Goal: Task Accomplishment & Management: Use online tool/utility

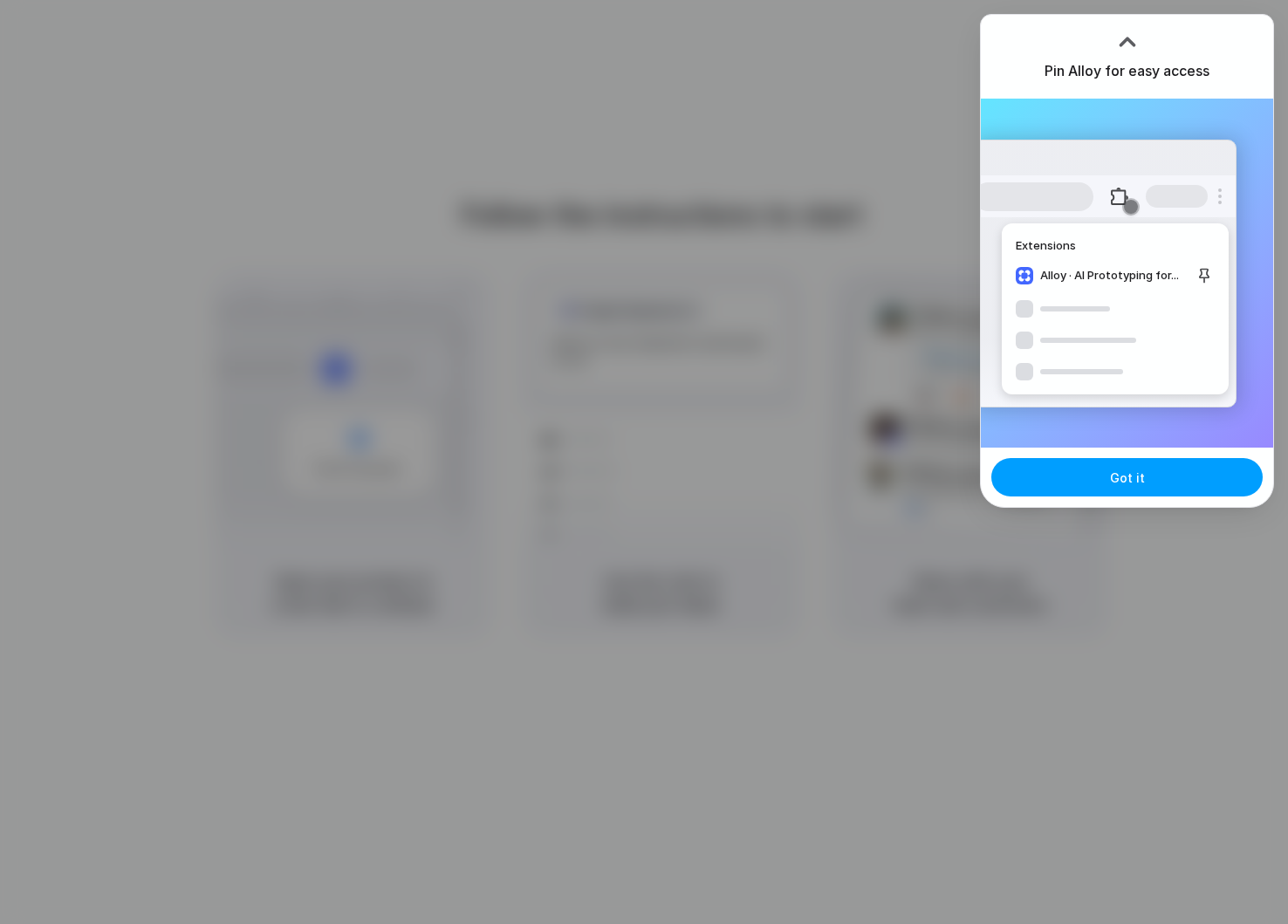
click at [1134, 473] on span "Got it" at bounding box center [1128, 477] width 35 height 19
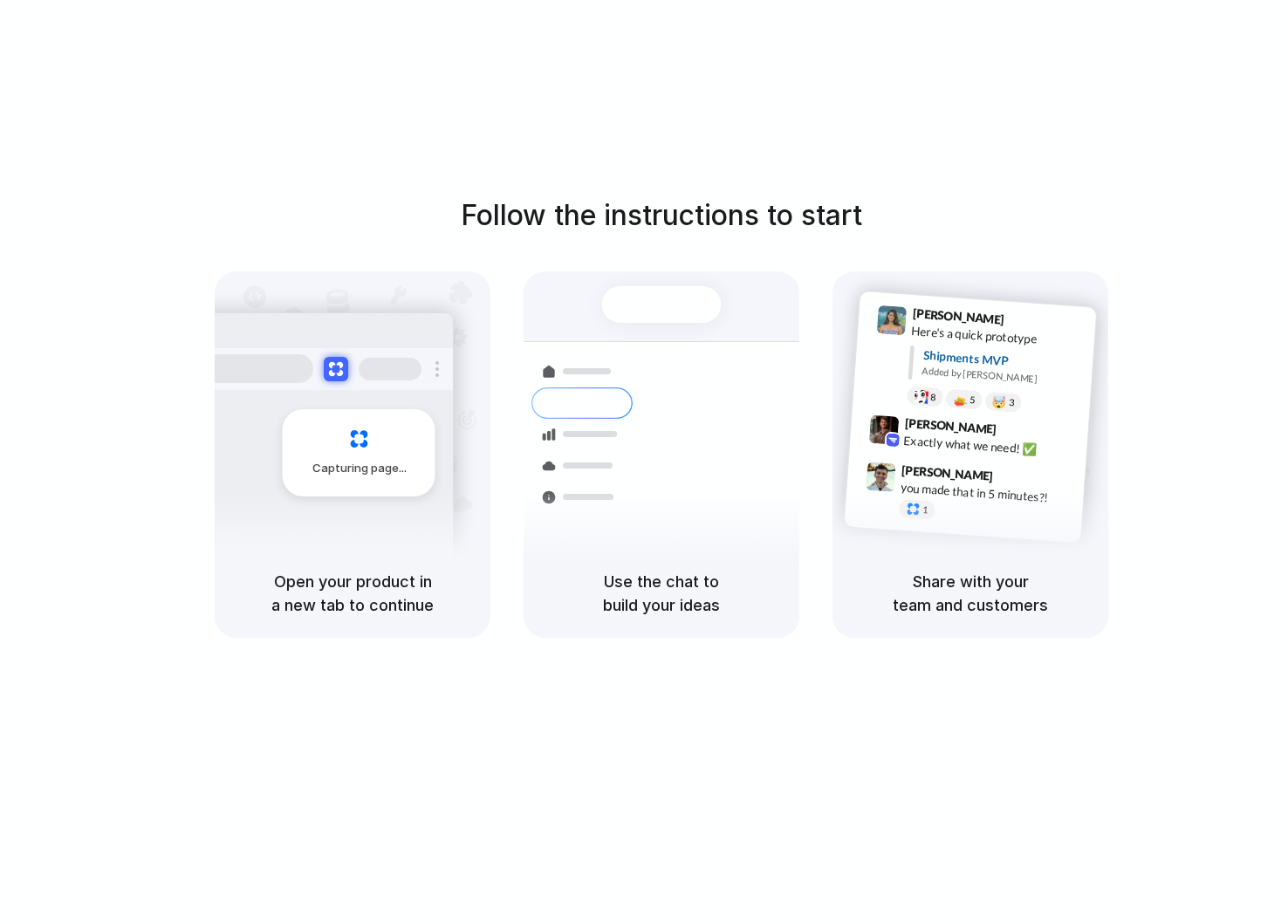
click at [670, 586] on h5 "Use the chat to build your ideas" at bounding box center [661, 593] width 234 height 47
drag, startPoint x: 323, startPoint y: 586, endPoint x: 355, endPoint y: 611, distance: 40.6
click at [343, 600] on h5 "Open your product in a new tab to continue" at bounding box center [352, 593] width 234 height 47
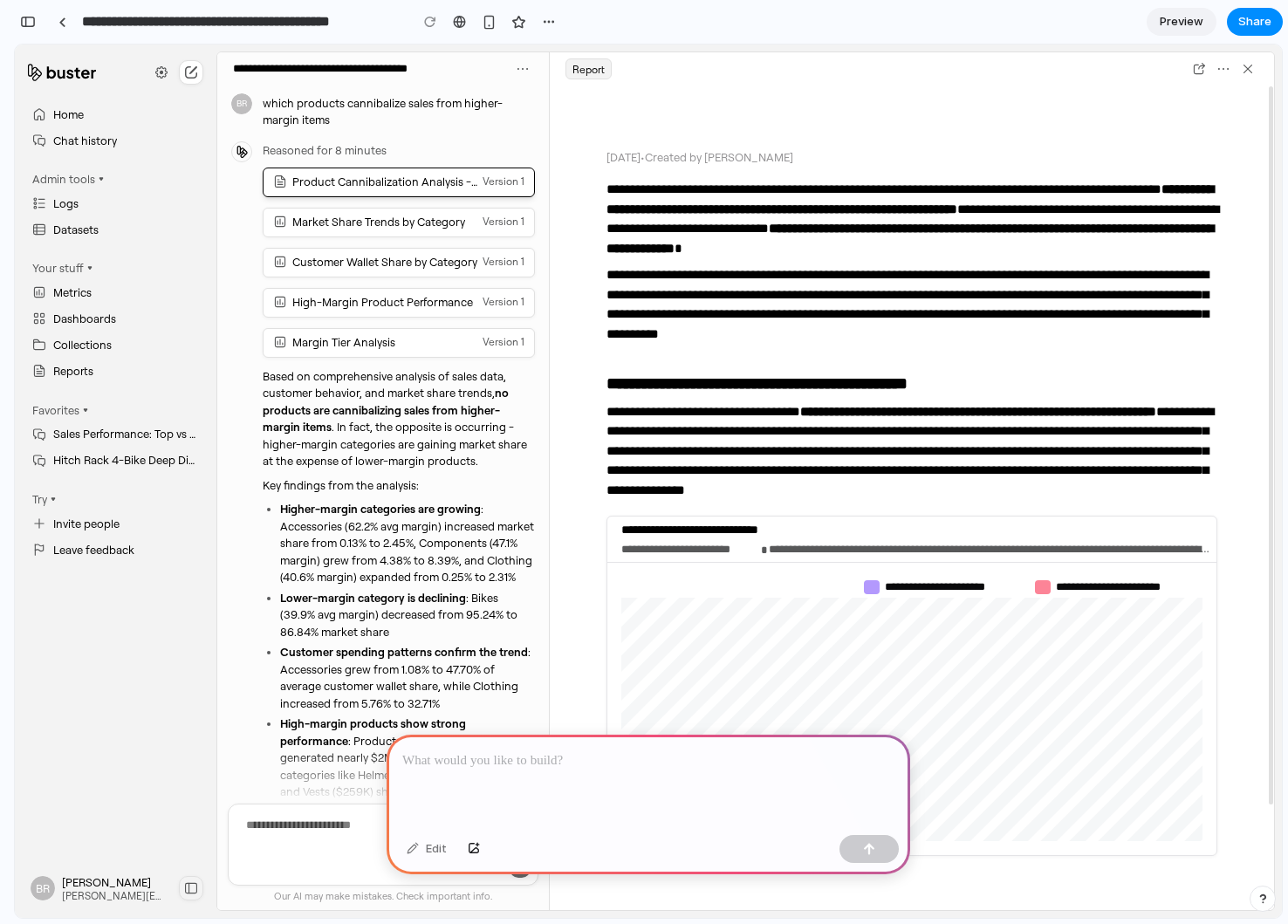
click at [278, 75] on input "**********" at bounding box center [368, 69] width 270 height 25
click at [295, 158] on div "Reasoned for 8 minutes Product Cannibalization Analysis - Higher-Margin Items V…" at bounding box center [398, 614] width 279 height 942
click at [323, 215] on div "Market Share Trends by Category" at bounding box center [379, 222] width 173 height 14
click at [331, 252] on div "Customer Wallet Share by Category Version 1" at bounding box center [398, 261] width 252 height 20
click at [366, 216] on div "Market Share Trends by Category" at bounding box center [379, 222] width 173 height 14
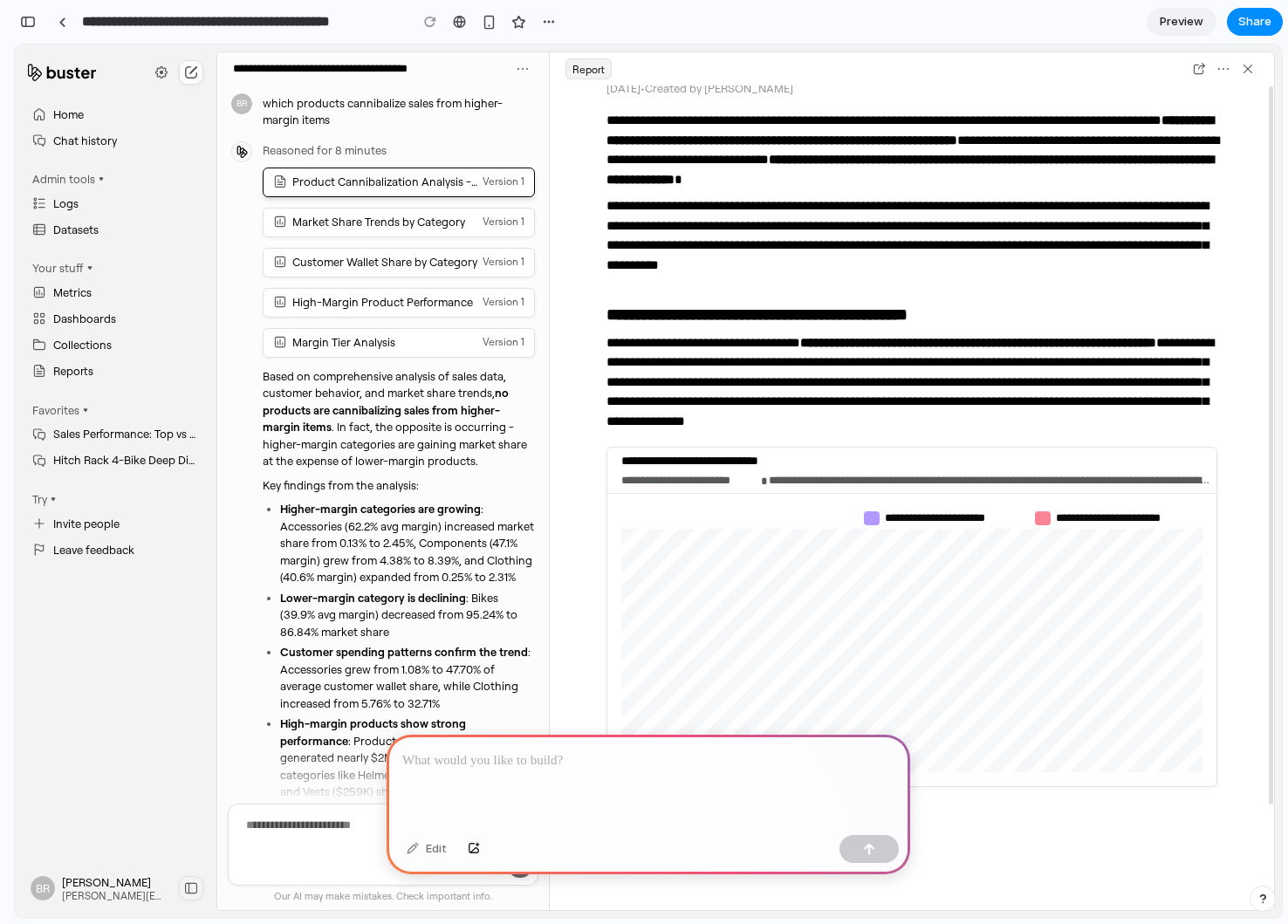
scroll to position [243, 0]
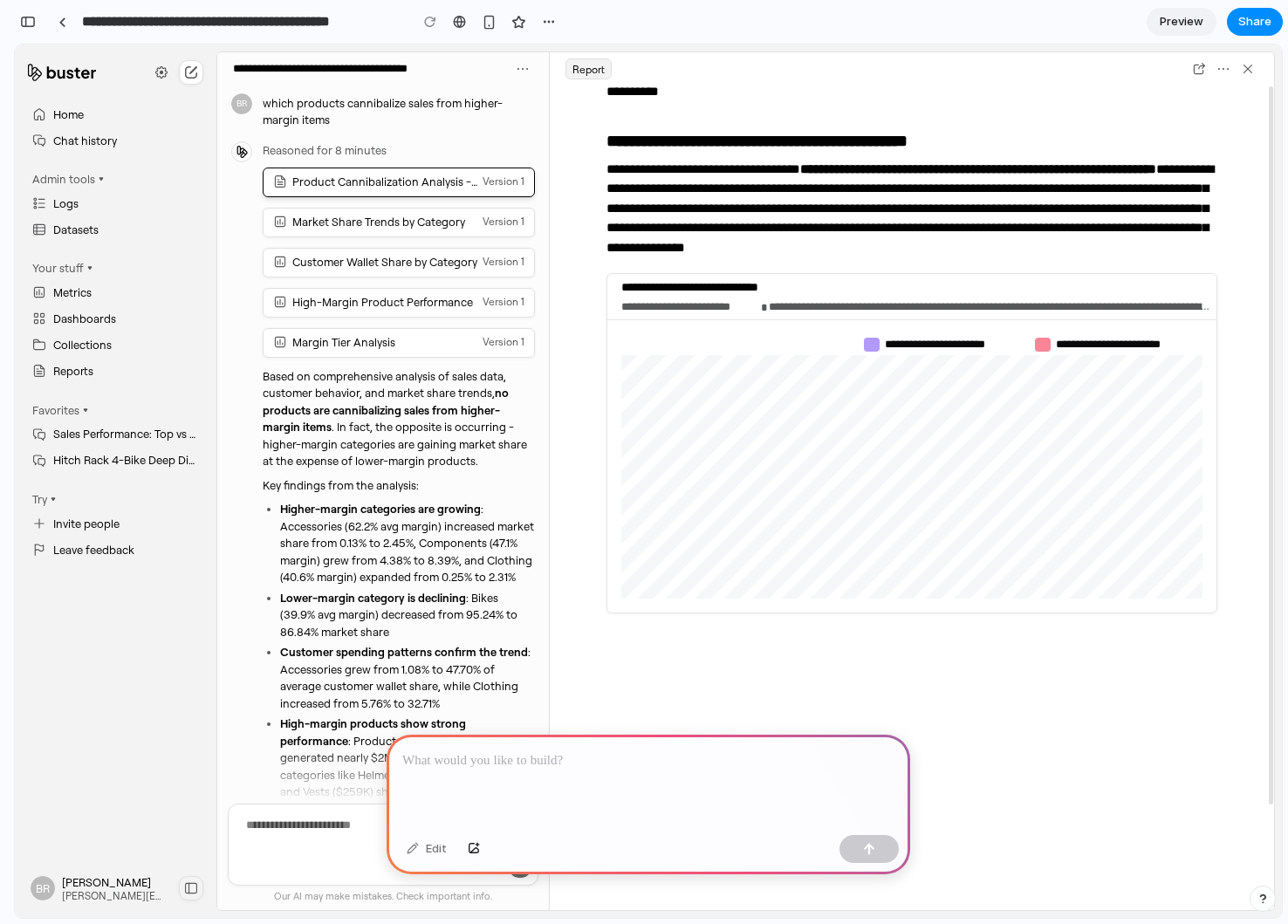
click at [1076, 345] on span "**********" at bounding box center [1125, 345] width 138 height 18
click at [496, 781] on div at bounding box center [648, 782] width 524 height 94
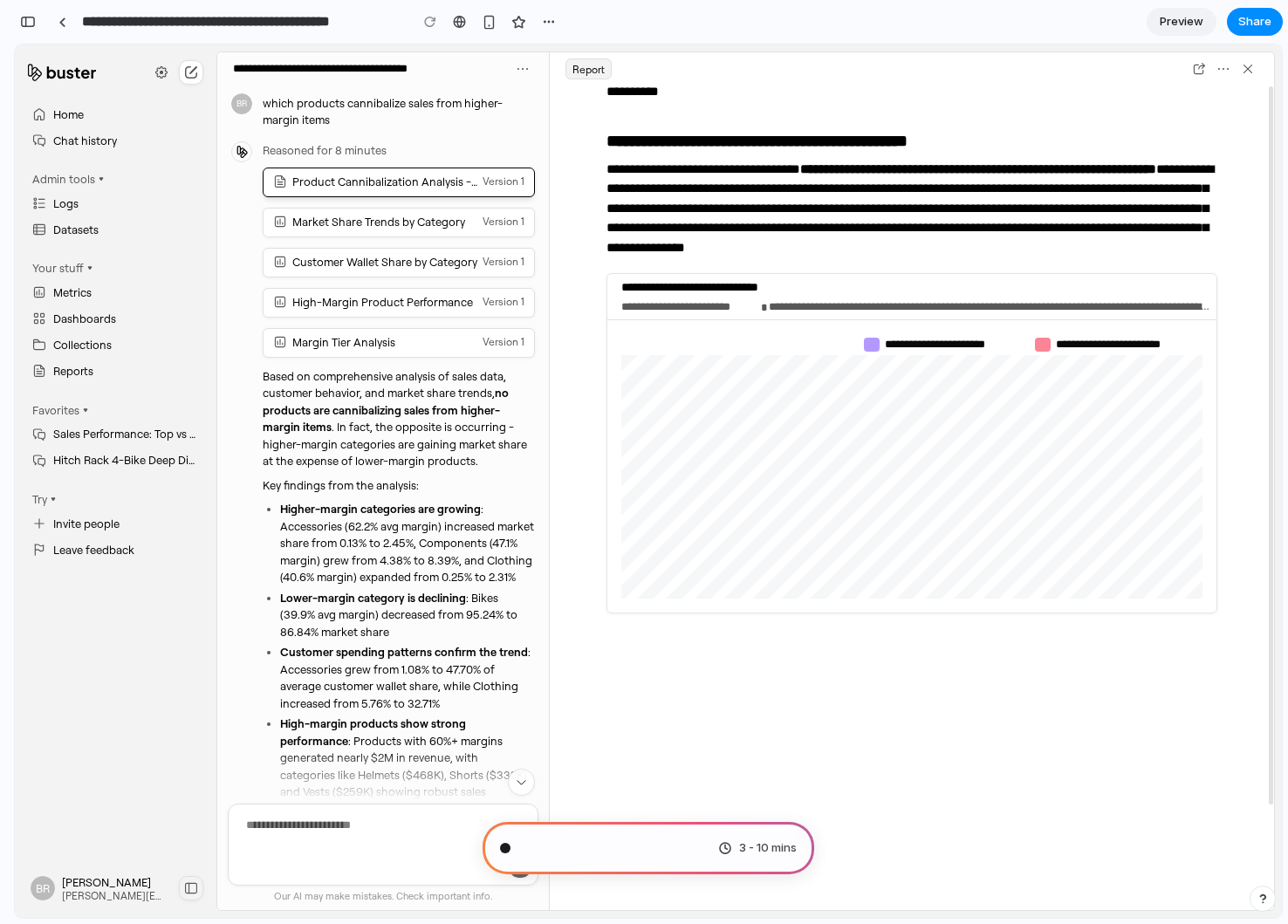
scroll to position [28, 0]
click at [755, 852] on span "3 - 10 mins" at bounding box center [768, 848] width 57 height 18
click at [510, 772] on div "18px chevron down" at bounding box center [521, 829] width 27 height 120
click at [523, 773] on button "18px chevron down" at bounding box center [521, 782] width 27 height 27
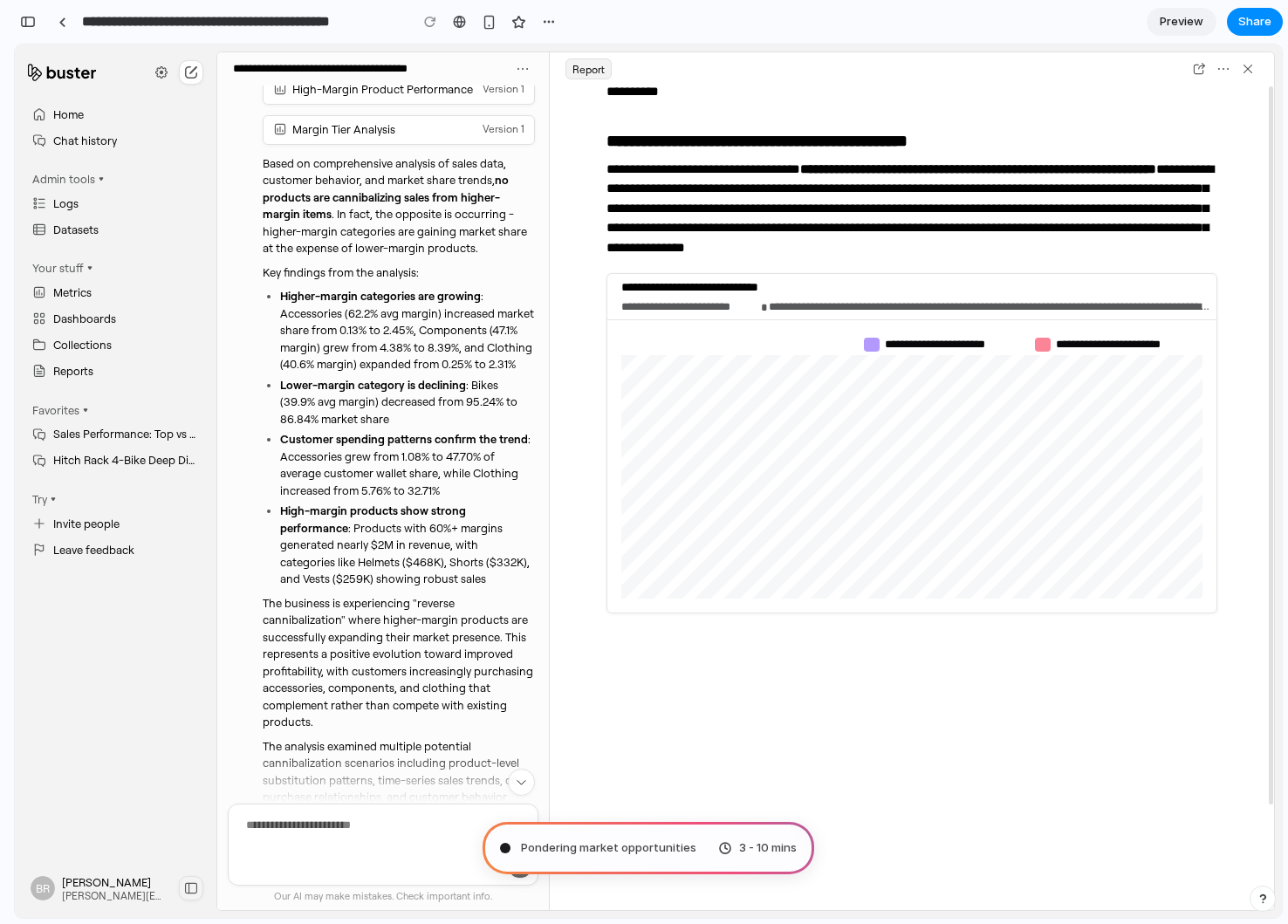
scroll to position [344, 0]
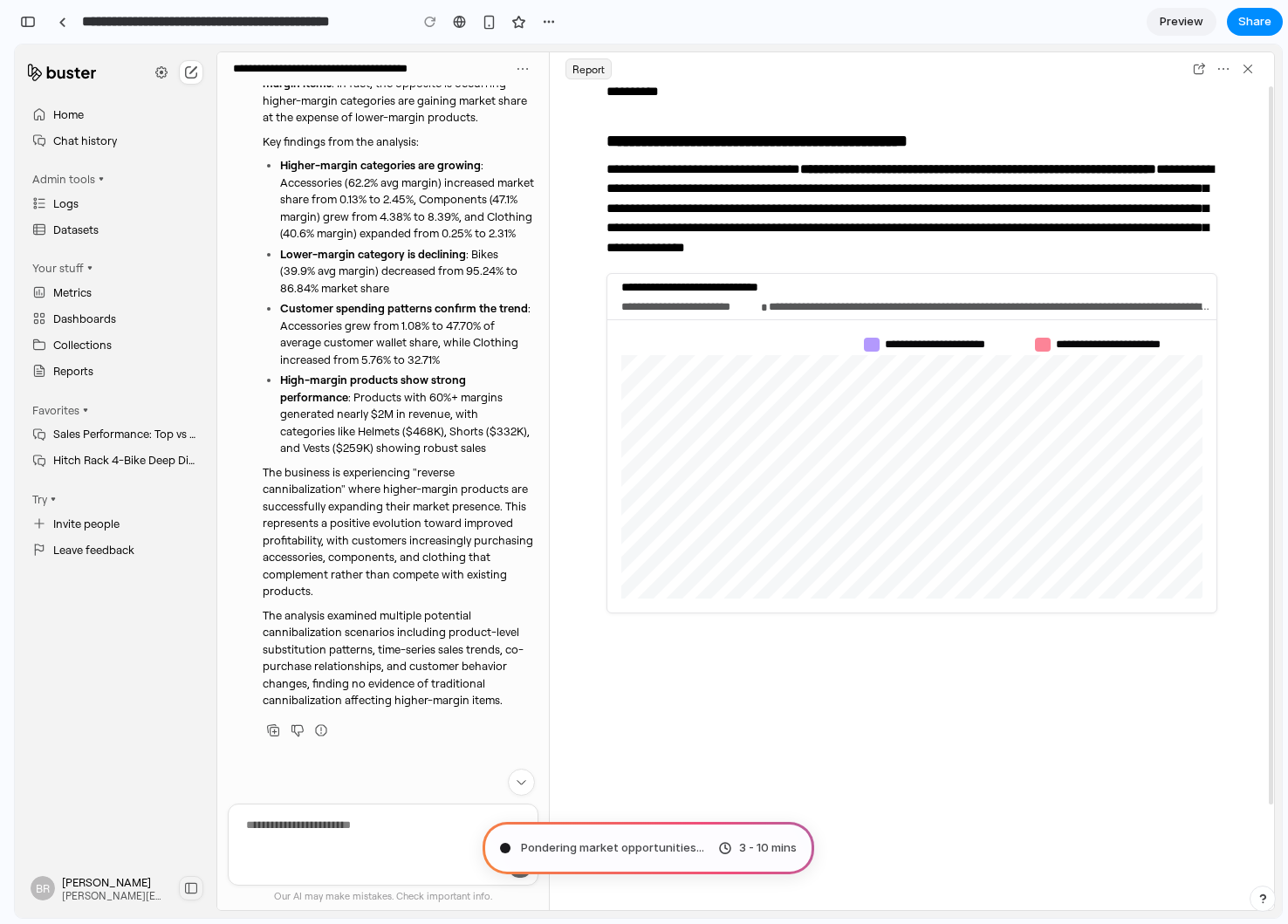
click at [521, 845] on span "Pondering market opportunities ..." at bounding box center [612, 848] width 183 height 18
click at [1246, 64] on icon at bounding box center [1248, 69] width 14 height 14
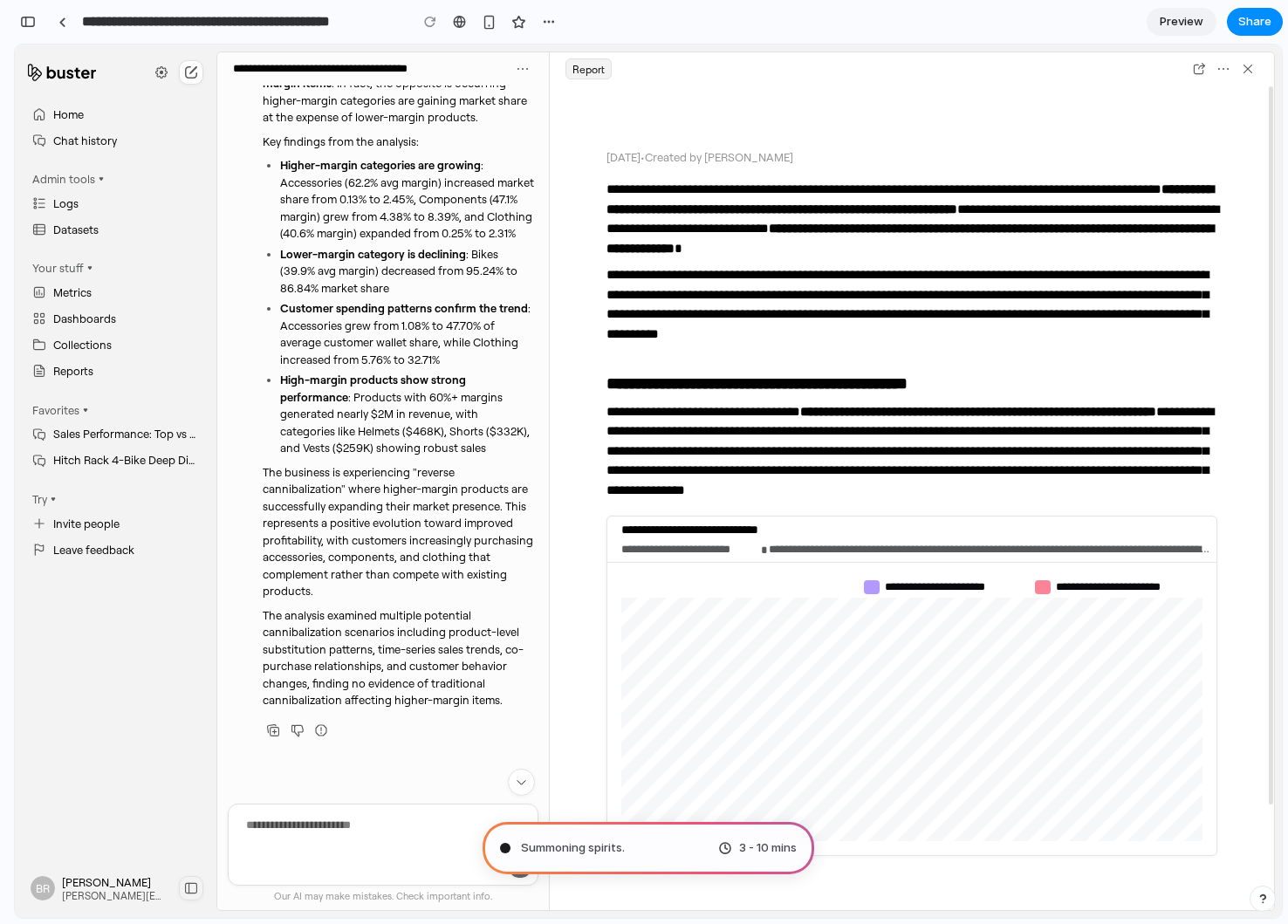
scroll to position [0, 0]
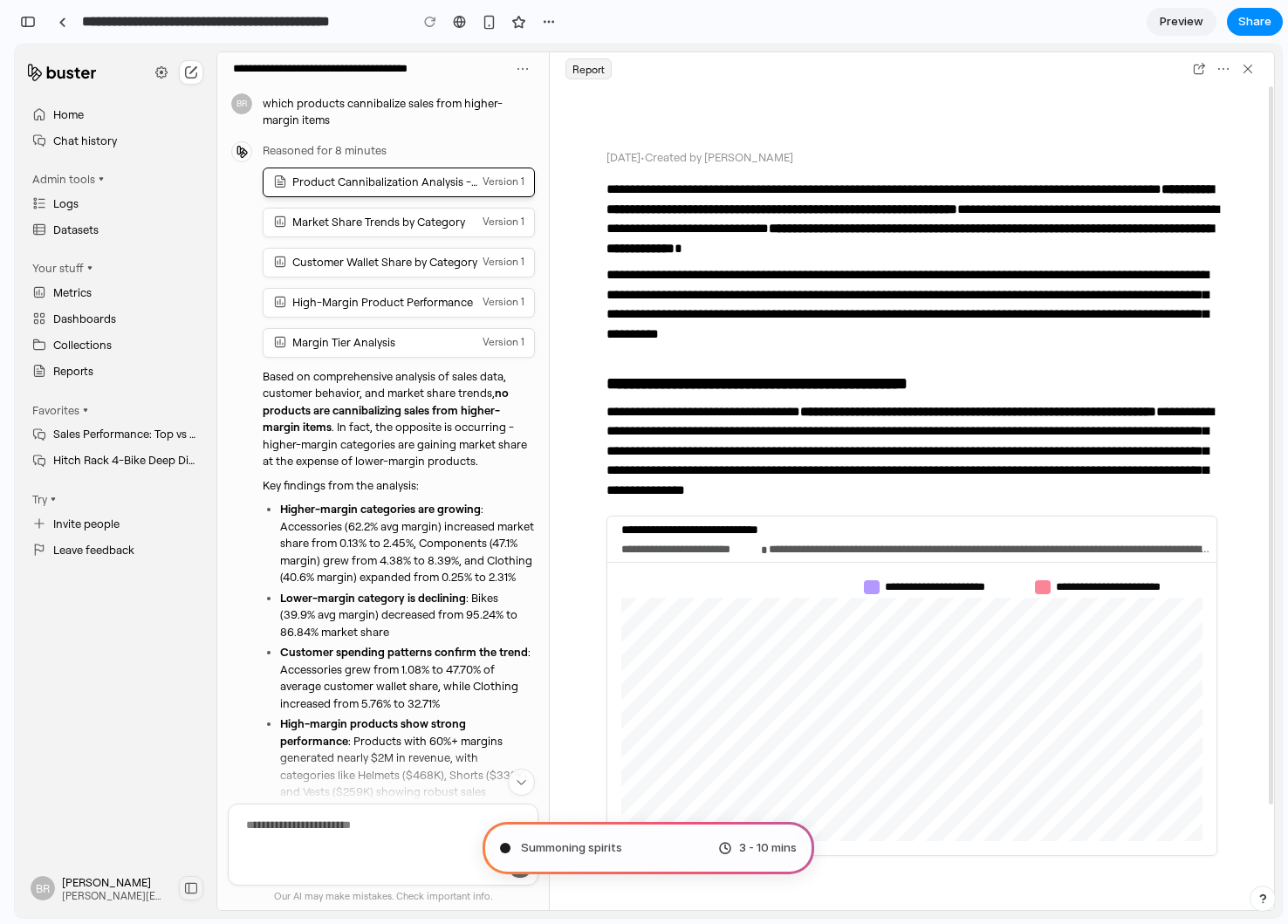
click at [395, 337] on div "Margin Tier Analysis Version 1" at bounding box center [408, 342] width 232 height 14
click at [395, 292] on div "High-Margin Product Performance Version 1" at bounding box center [398, 302] width 252 height 20
click at [395, 268] on div "Customer Wallet Share by Category Version 1" at bounding box center [398, 261] width 252 height 20
click at [395, 218] on div "Market Share Trends by Category" at bounding box center [379, 222] width 173 height 14
click at [1179, 20] on span "Preview" at bounding box center [1181, 22] width 43 height 18
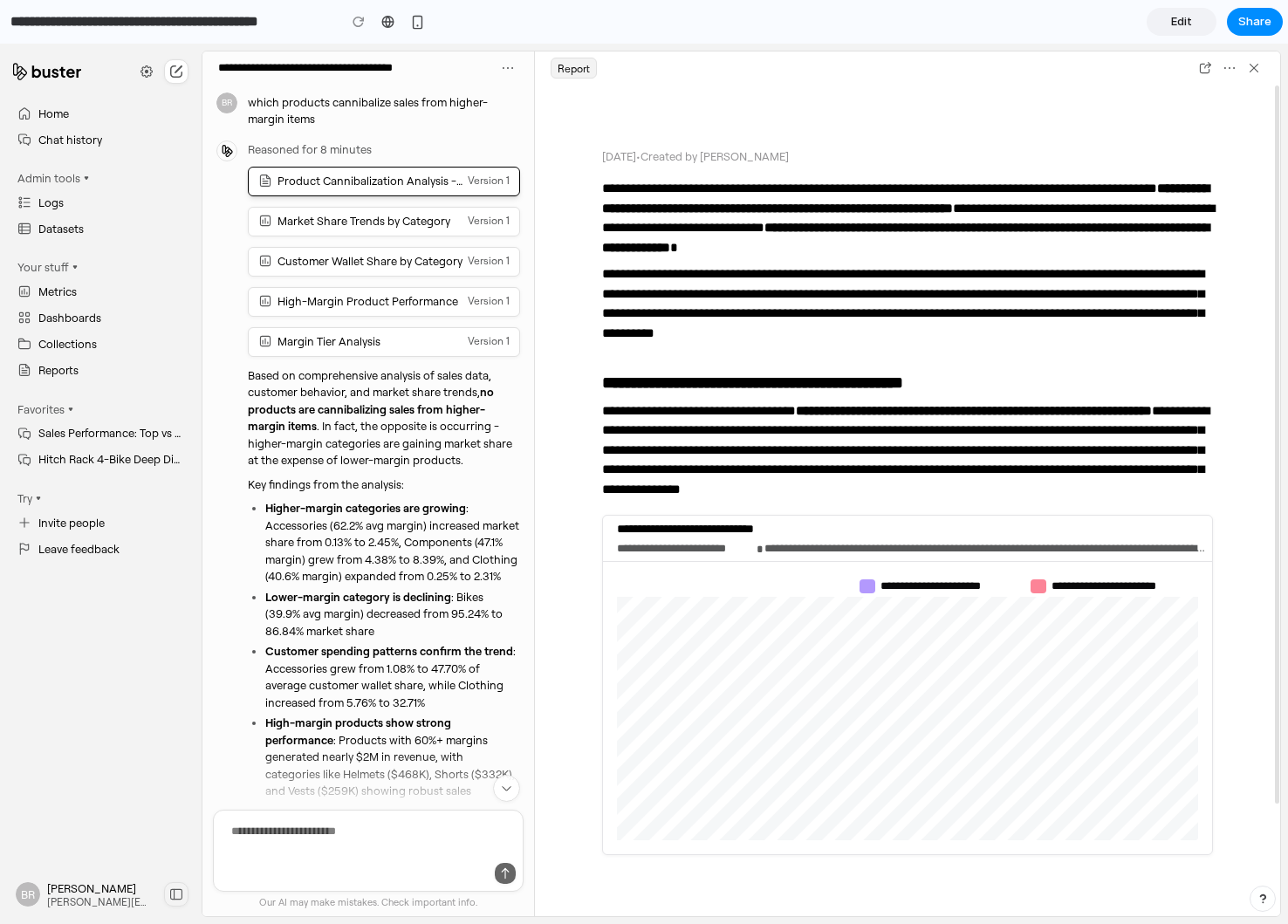
click at [396, 215] on div "Market Share Trends by Category" at bounding box center [364, 221] width 173 height 14
click at [395, 256] on div "Customer Wallet Share by Category" at bounding box center [369, 261] width 185 height 14
click at [1181, 12] on link "Edit" at bounding box center [1181, 22] width 70 height 28
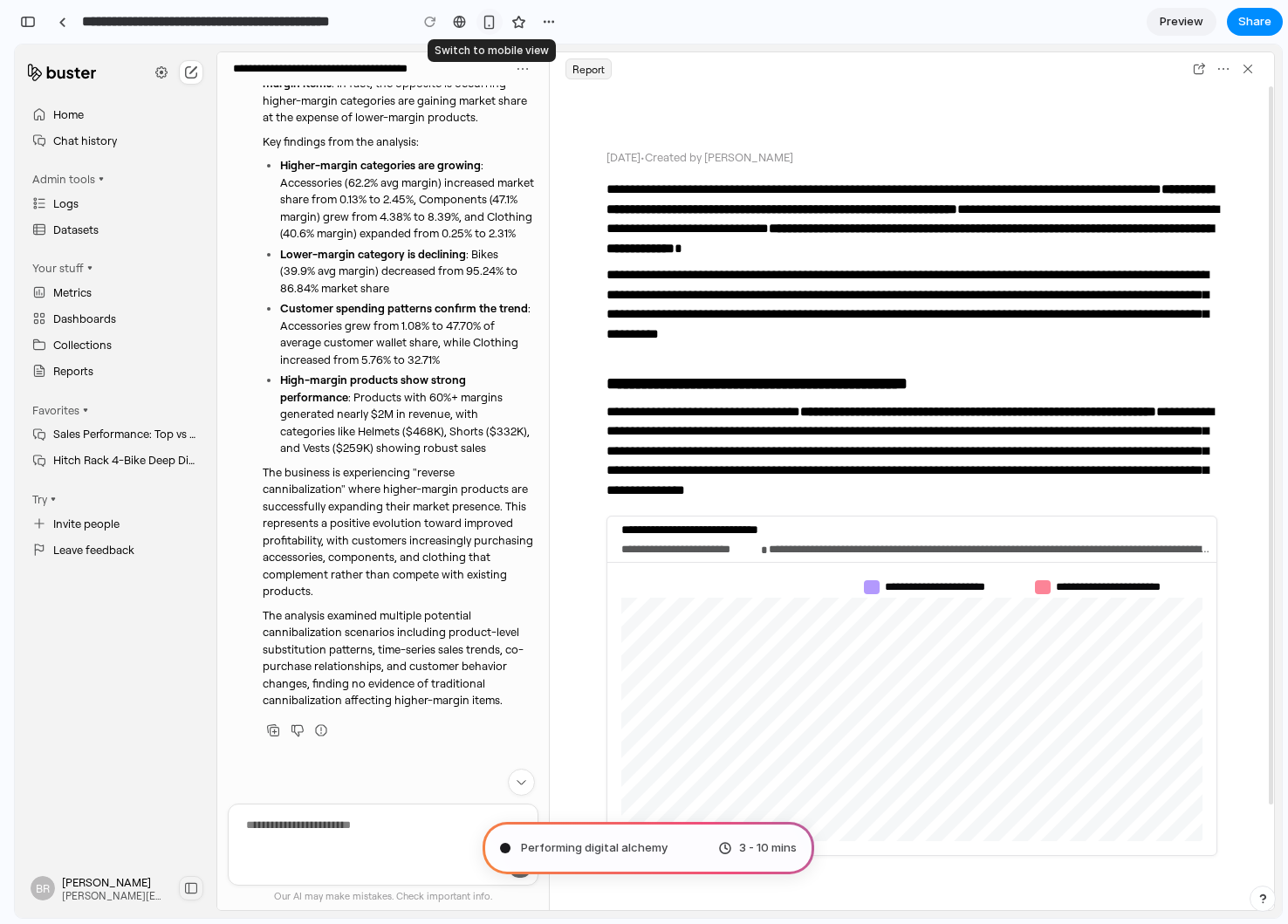
click at [489, 21] on div "button" at bounding box center [489, 22] width 15 height 15
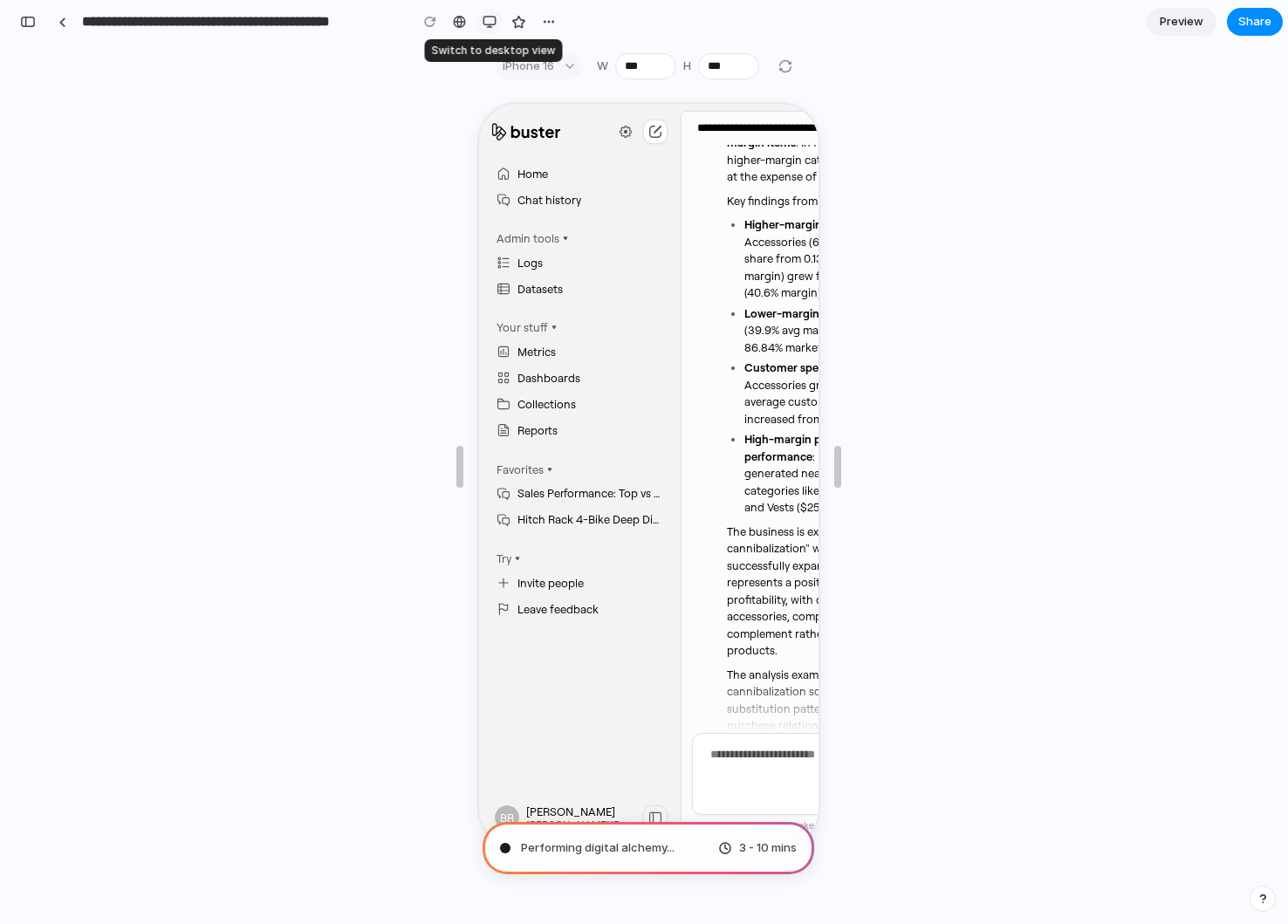
click at [489, 21] on div "button" at bounding box center [489, 22] width 14 height 14
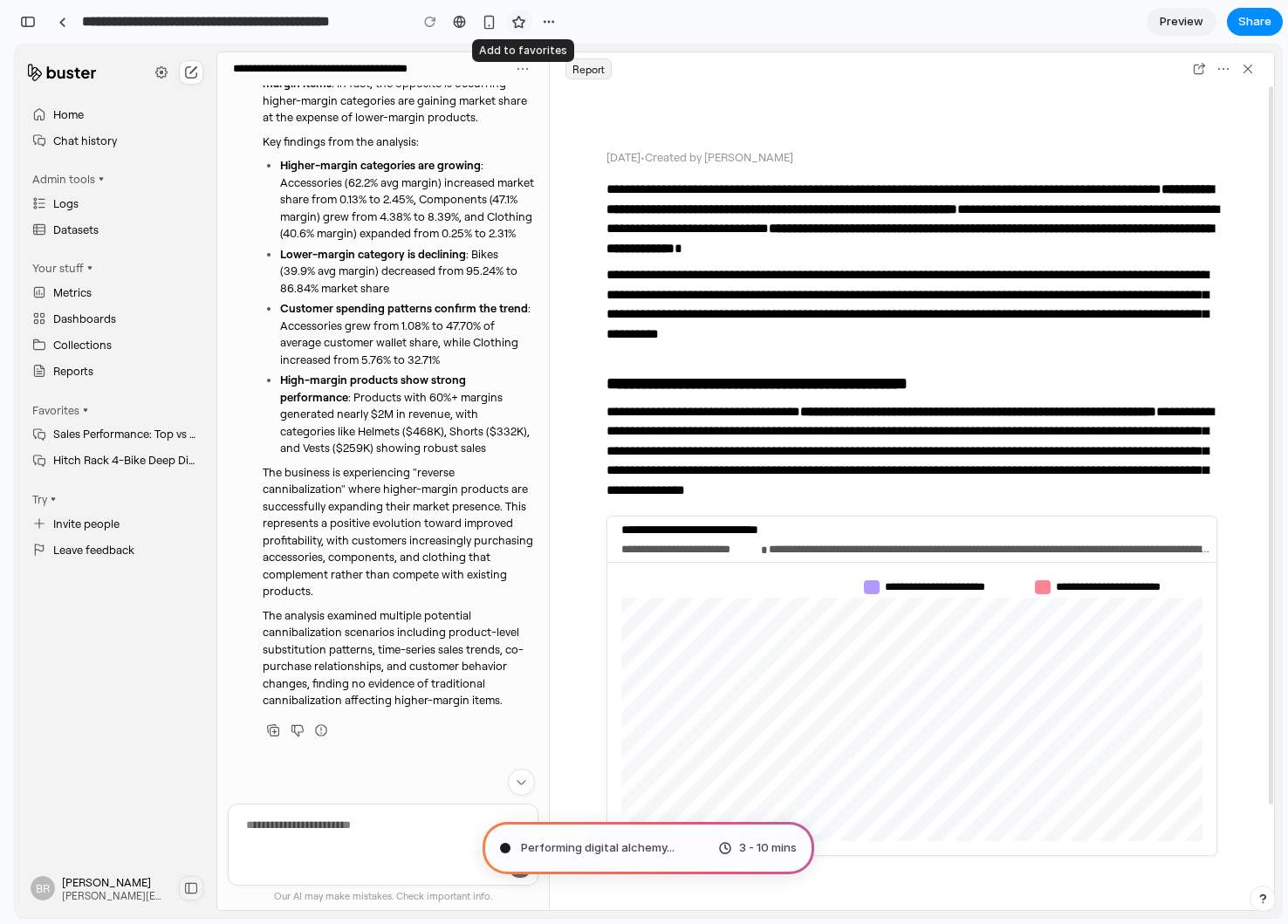
click at [515, 19] on div "button" at bounding box center [519, 22] width 15 height 15
click at [542, 19] on div "button" at bounding box center [549, 22] width 14 height 14
click at [539, 21] on div "Duplicate Delete" at bounding box center [644, 462] width 1288 height 924
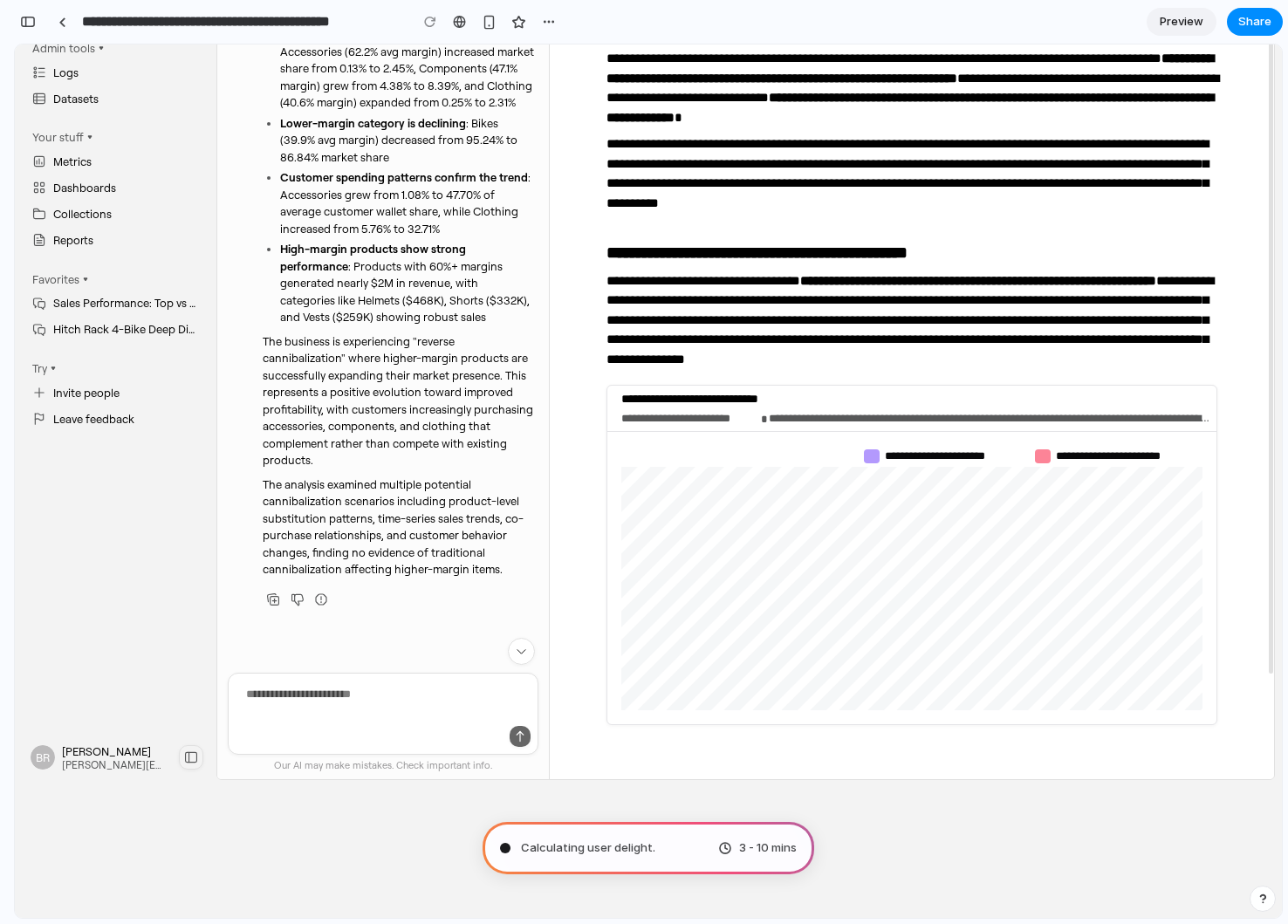
click at [329, 702] on textarea at bounding box center [383, 700] width 309 height 52
click at [439, 518] on span "The analysis examined multiple potential cannibalization scenarios including pr…" at bounding box center [392, 526] width 261 height 100
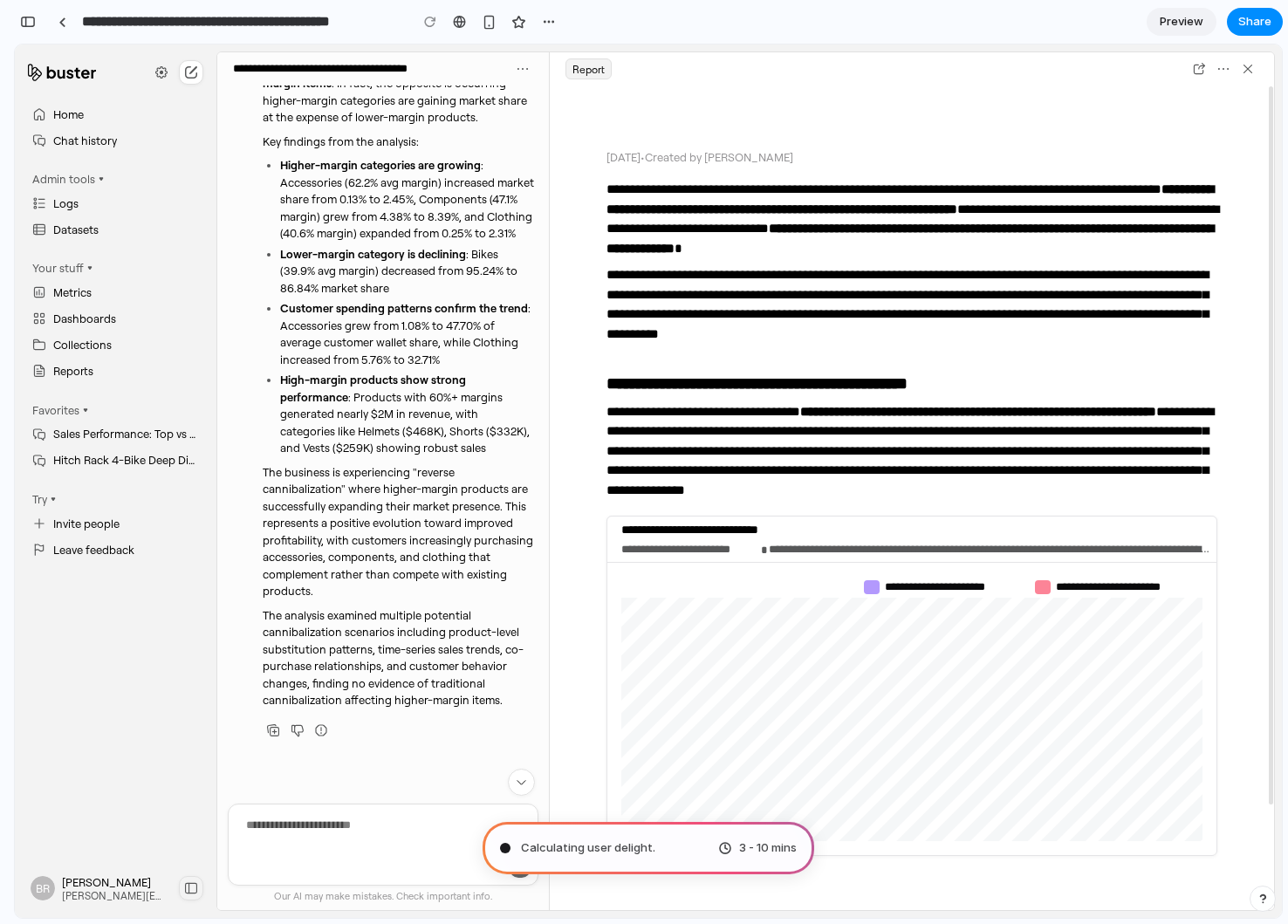
scroll to position [0, 0]
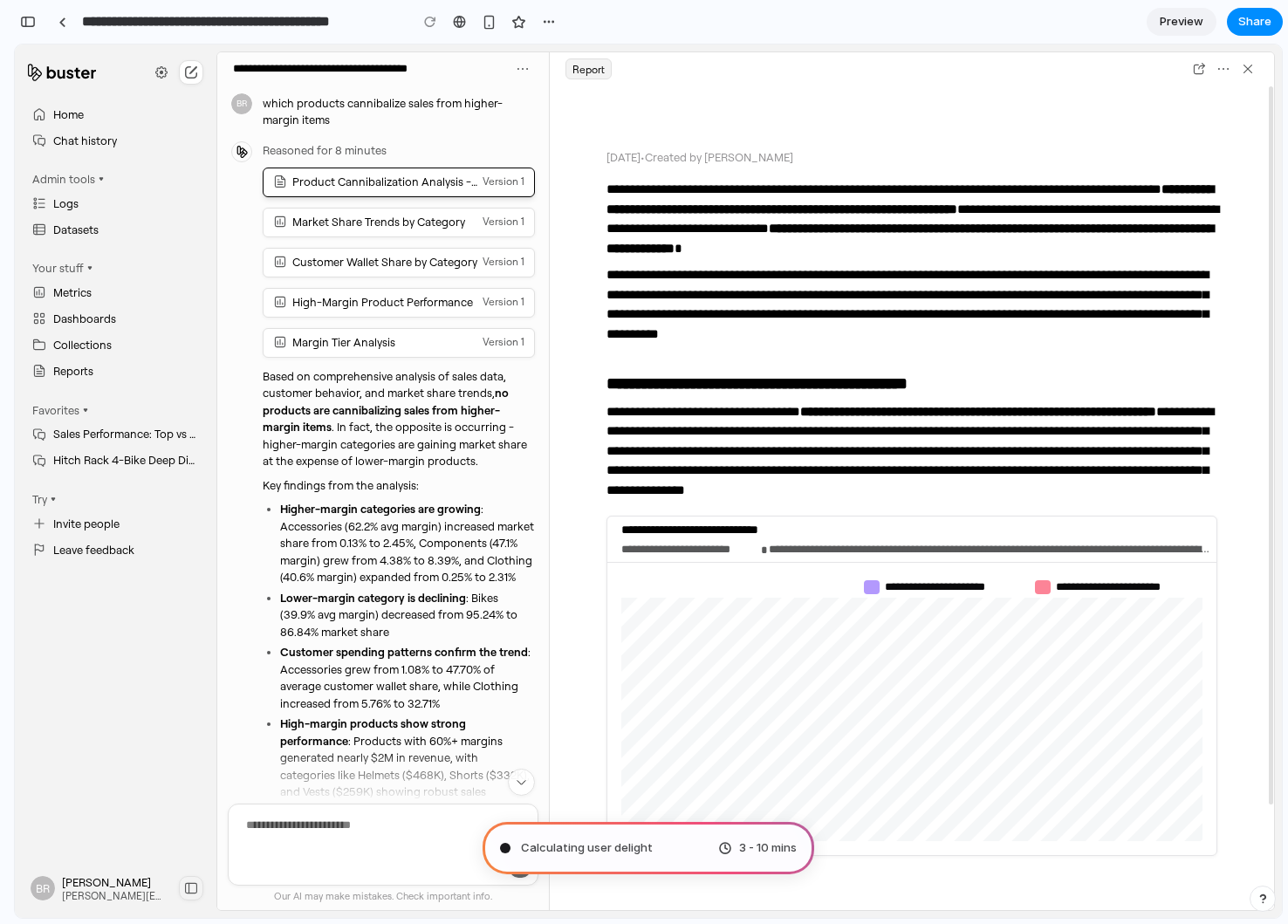
click at [572, 854] on span "Calculating user delight" at bounding box center [587, 848] width 132 height 18
click at [590, 848] on span "Calculating user delight .." at bounding box center [589, 848] width 137 height 18
click at [1265, 891] on button "button" at bounding box center [1263, 899] width 27 height 27
click at [1265, 892] on div "button" at bounding box center [1263, 899] width 15 height 21
click at [33, 26] on div "button" at bounding box center [28, 22] width 16 height 12
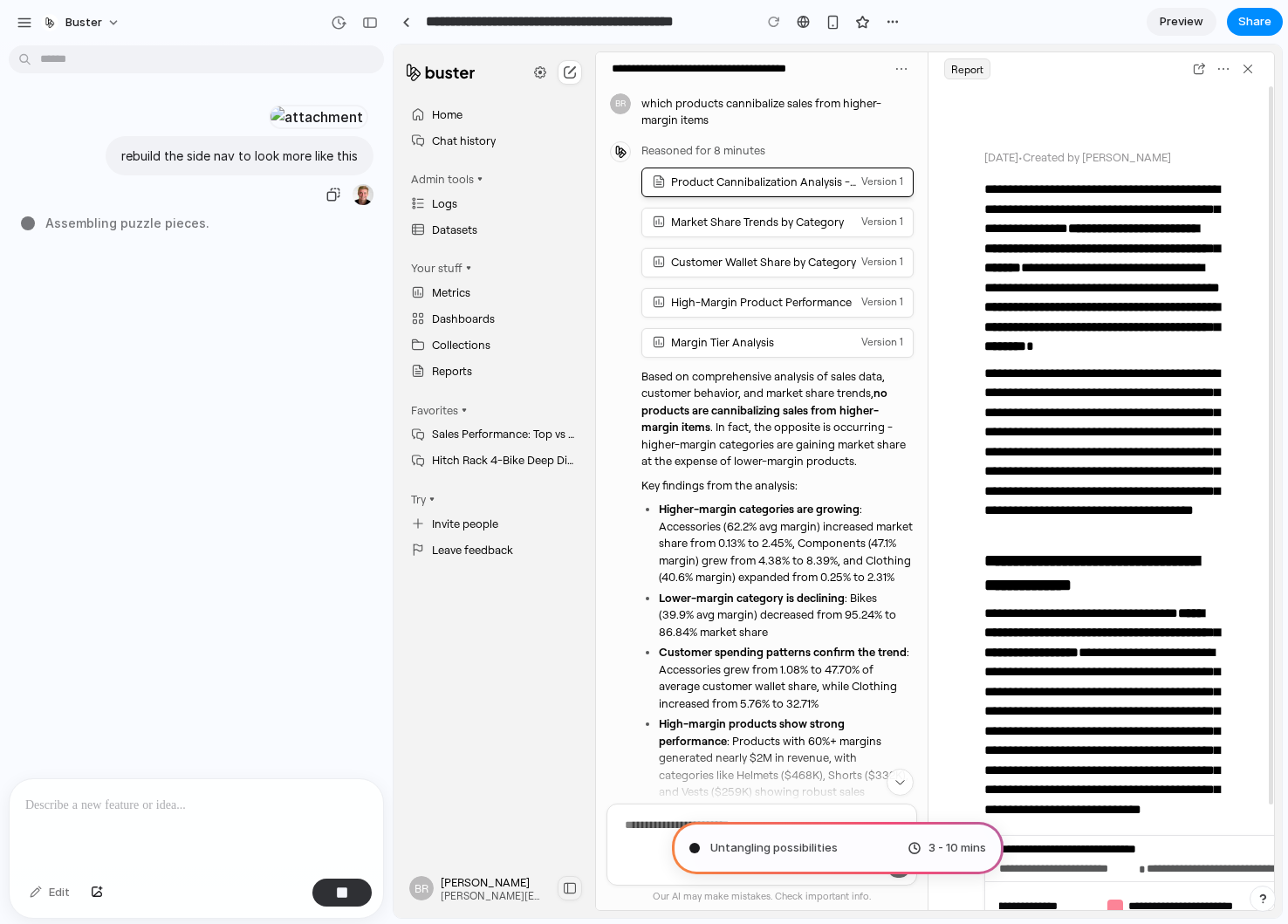
click at [326, 129] on div at bounding box center [316, 117] width 96 height 25
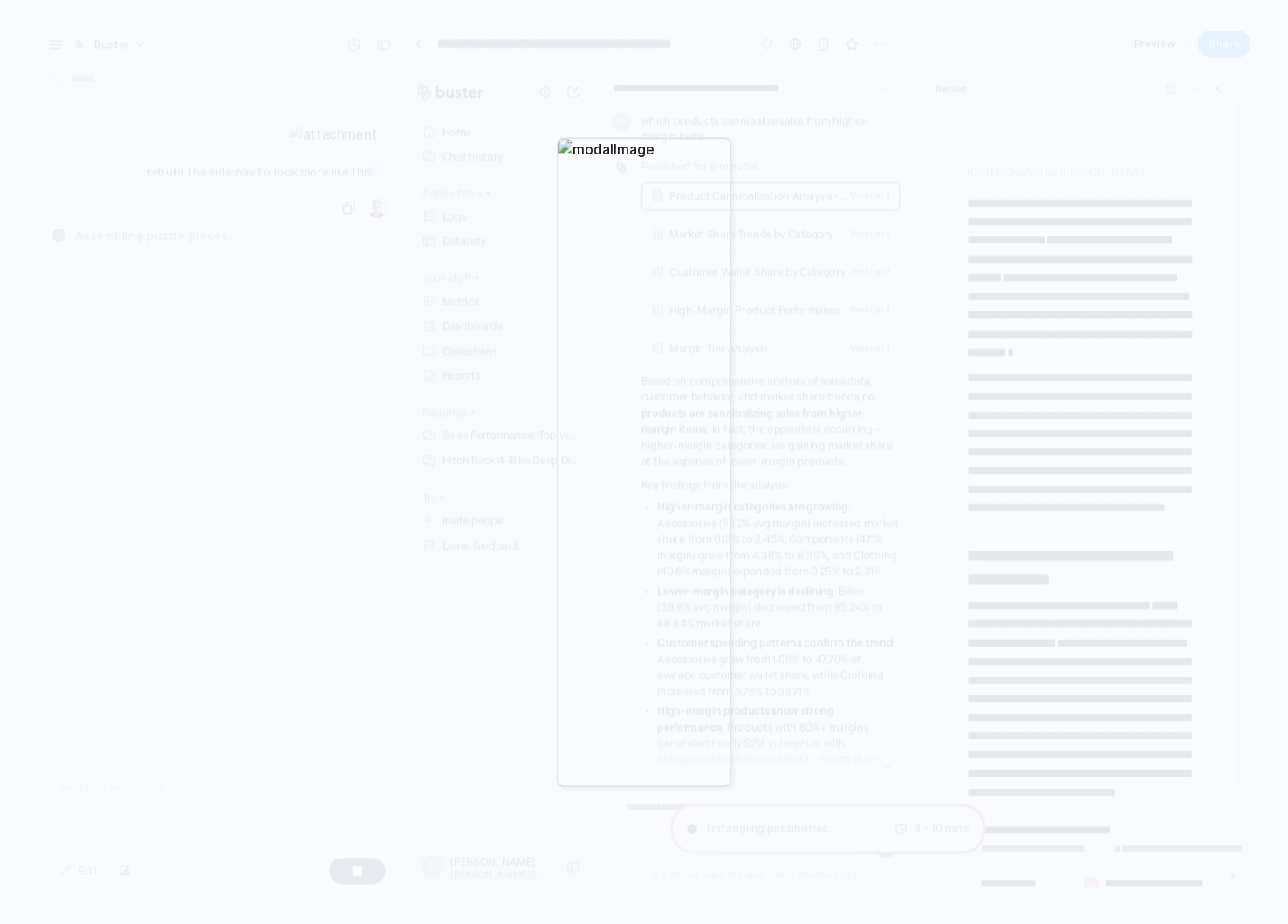
click at [358, 277] on div at bounding box center [644, 462] width 1288 height 924
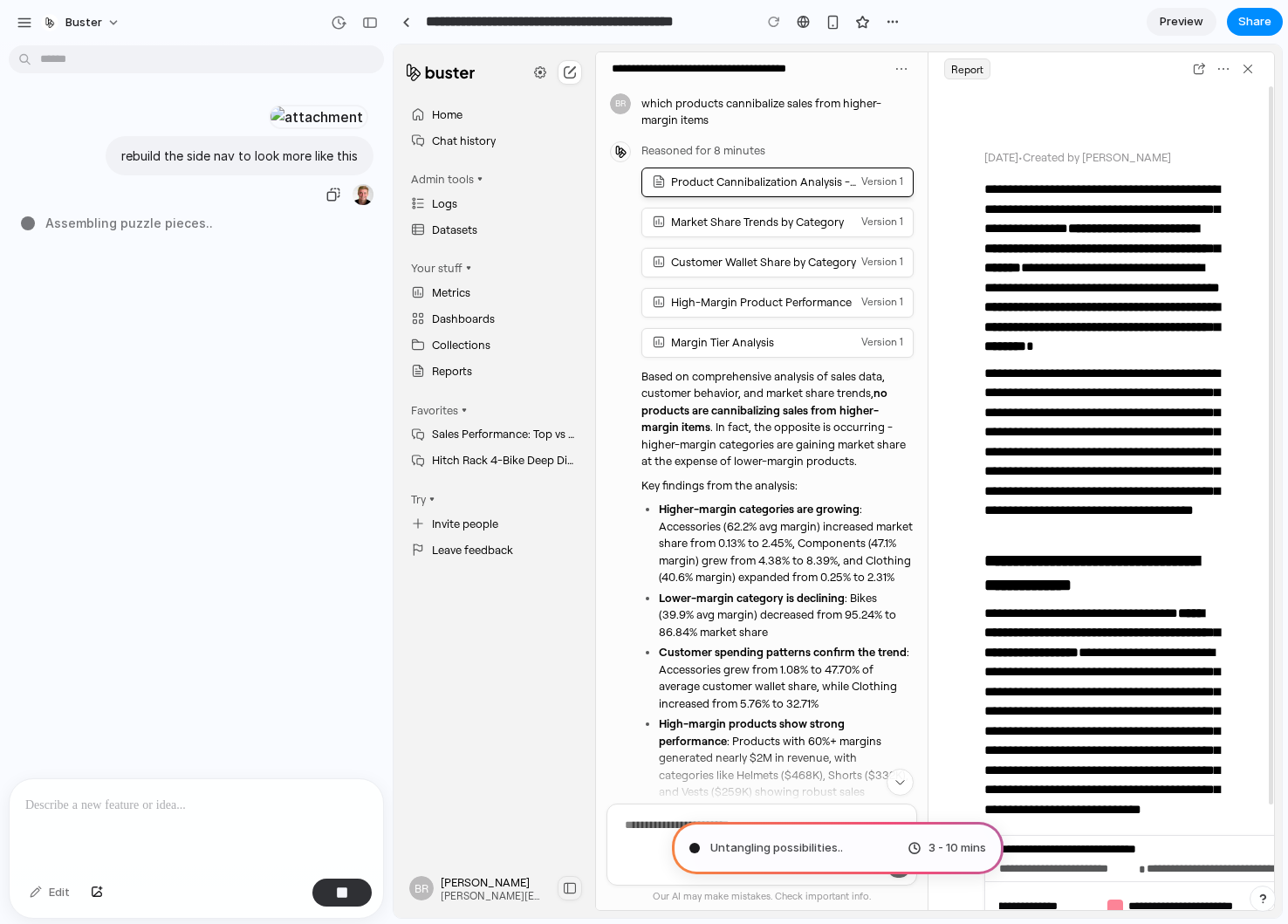
scroll to position [723, 0]
click at [111, 232] on span "Assembling puzzle pieces ." at bounding box center [127, 223] width 164 height 19
click at [49, 232] on span "Assembling puzzle ..." at bounding box center [108, 223] width 126 height 19
click at [32, 231] on div at bounding box center [28, 223] width 14 height 14
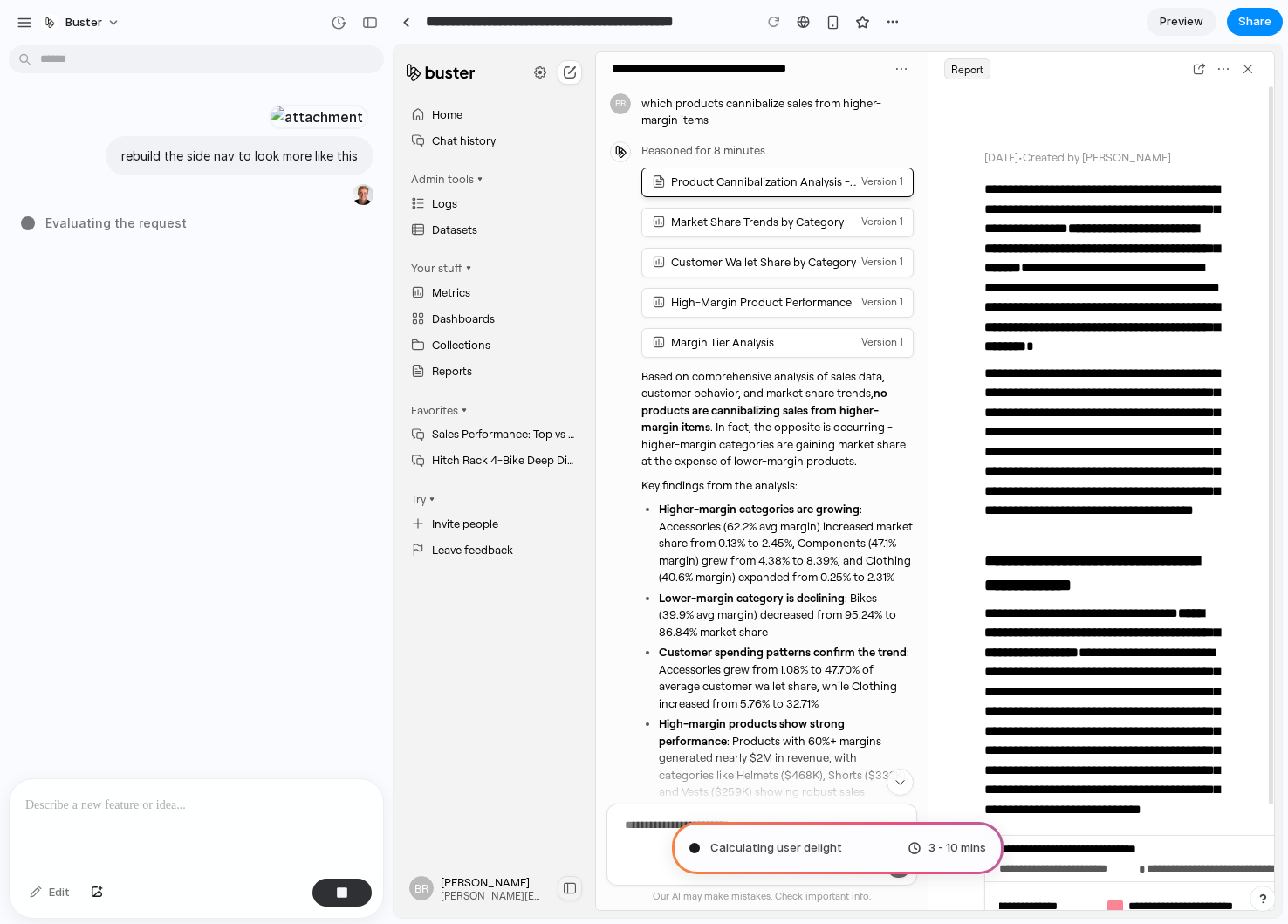
click at [77, 64] on body "**********" at bounding box center [644, 462] width 1288 height 924
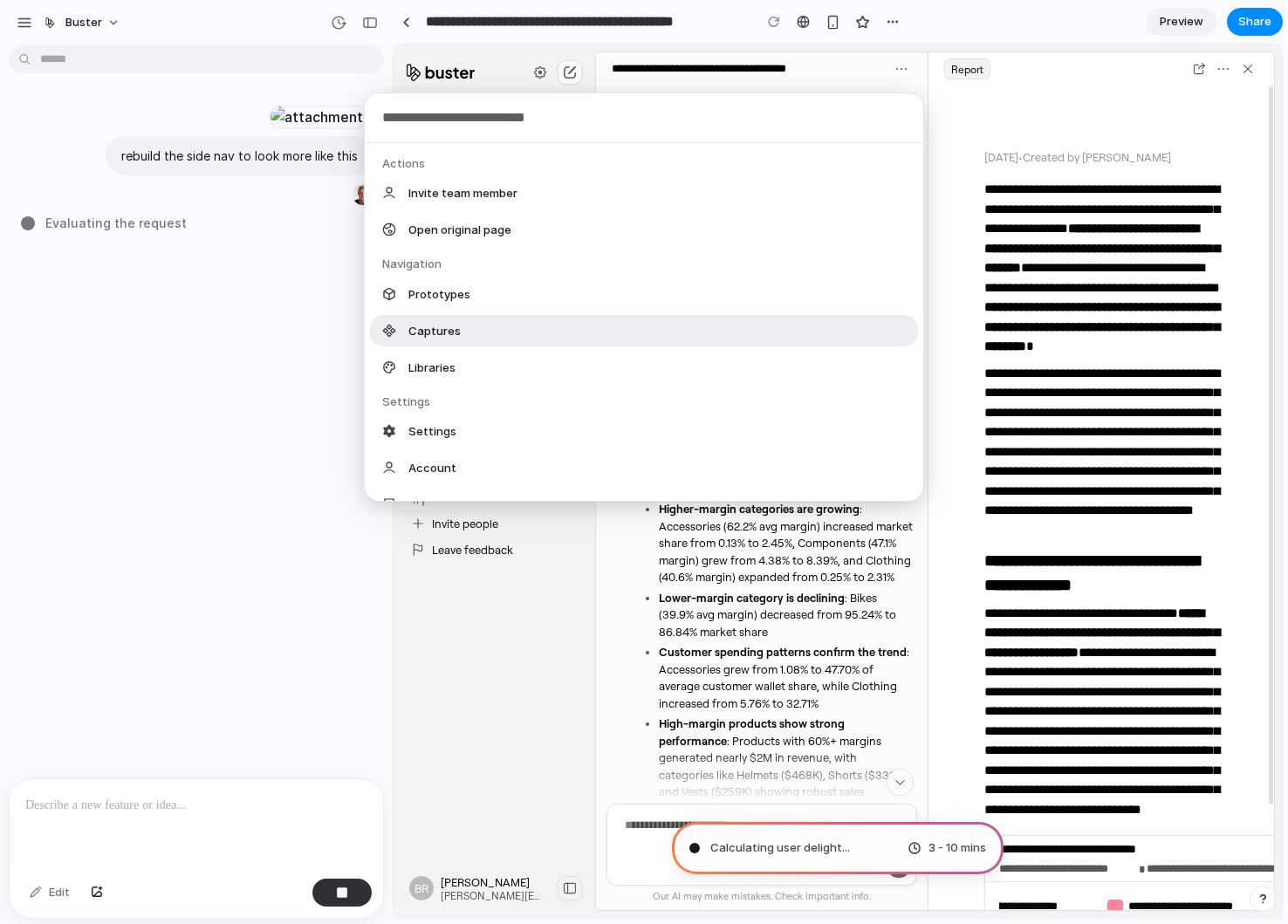
click at [530, 322] on div "Captures" at bounding box center [644, 331] width 548 height 32
